Goal: Transaction & Acquisition: Obtain resource

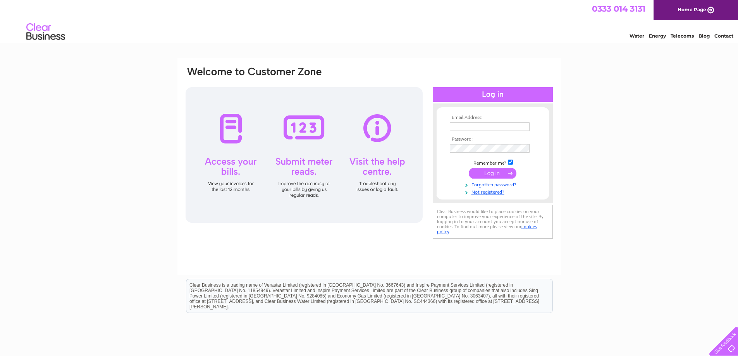
click at [494, 127] on input "text" at bounding box center [490, 126] width 80 height 9
type input "[EMAIL_ADDRESS][DOMAIN_NAME]"
click at [469, 169] on input "submit" at bounding box center [493, 174] width 48 height 11
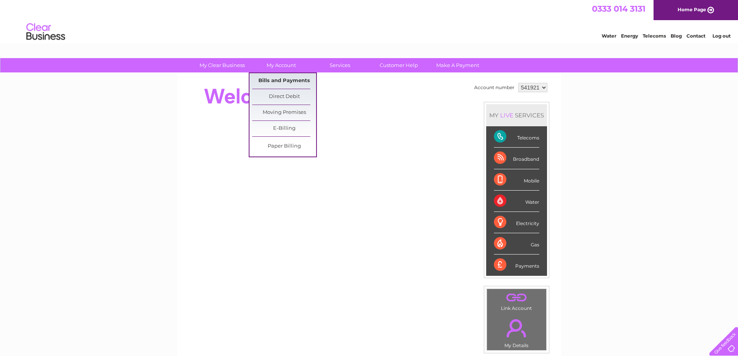
click at [281, 83] on link "Bills and Payments" at bounding box center [284, 80] width 64 height 15
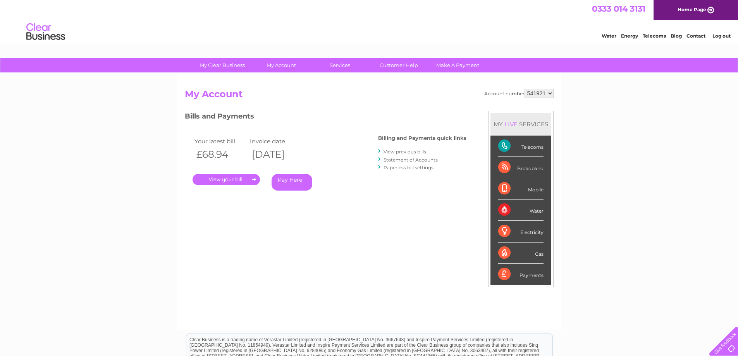
click at [414, 149] on link "View previous bills" at bounding box center [405, 152] width 43 height 6
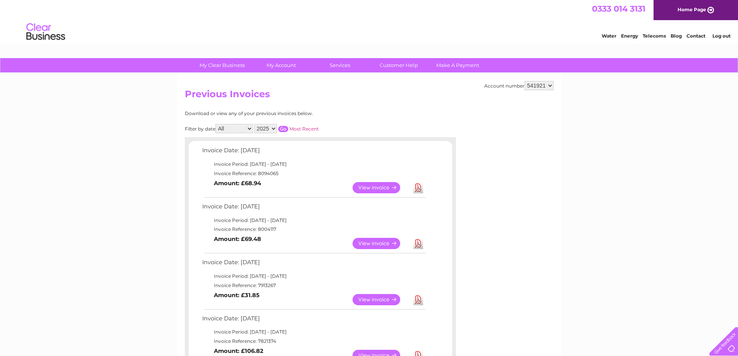
click at [421, 190] on link "Download" at bounding box center [418, 187] width 10 height 11
